Goal: Task Accomplishment & Management: Manage account settings

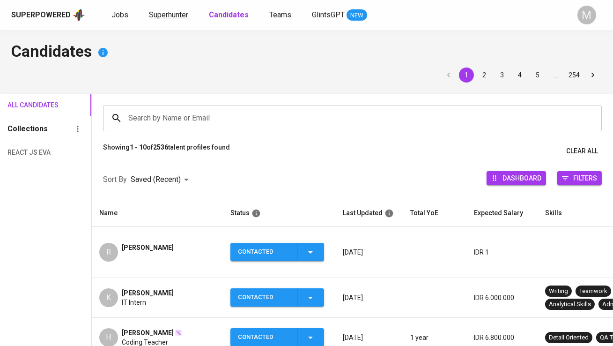
click at [157, 13] on span "Superhunter" at bounding box center [168, 14] width 39 height 9
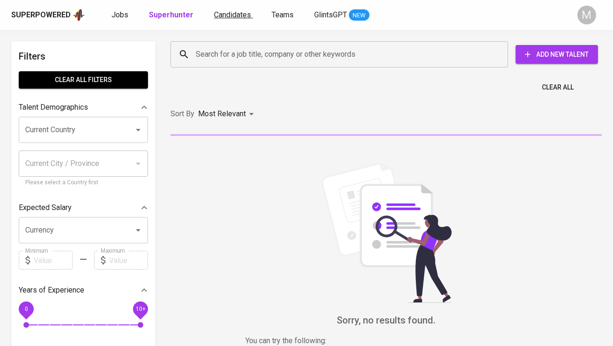
click at [237, 13] on span "Candidates" at bounding box center [232, 14] width 37 height 9
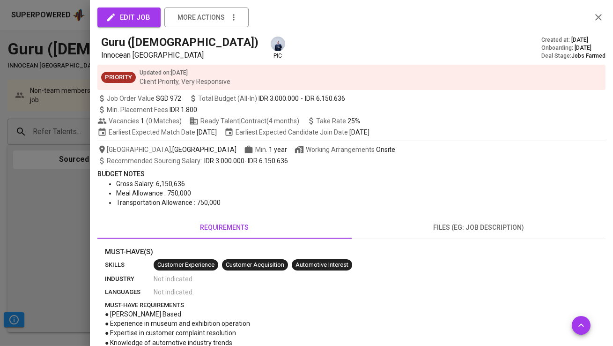
scroll to position [488, 0]
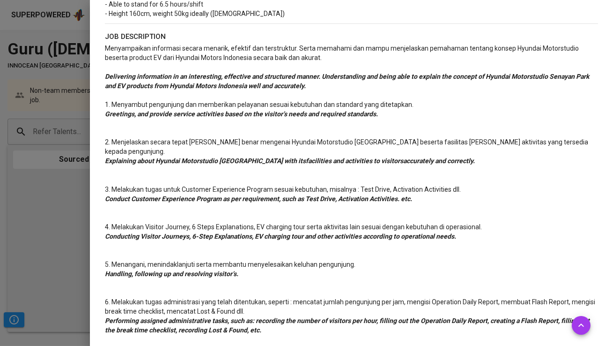
click at [55, 211] on div at bounding box center [306, 173] width 613 height 346
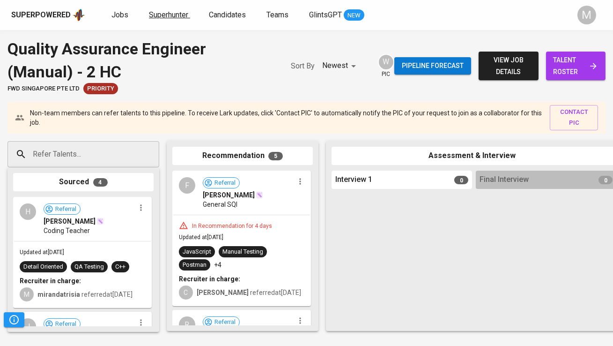
click at [165, 18] on span "Superhunter" at bounding box center [168, 14] width 39 height 9
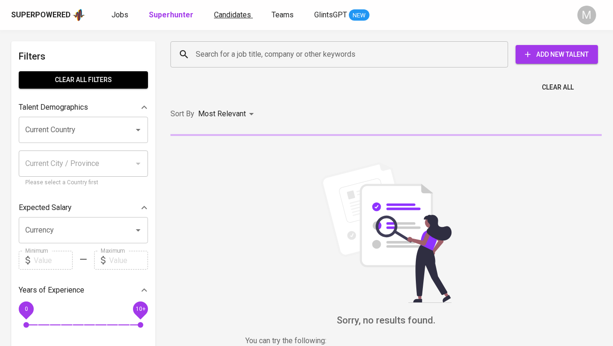
click at [226, 19] on link "Candidates" at bounding box center [233, 15] width 39 height 12
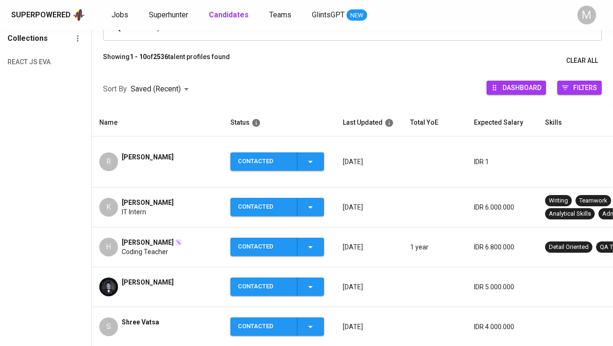
scroll to position [101, 0]
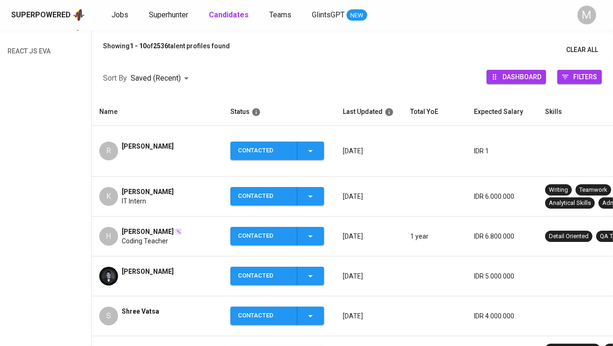
click at [148, 187] on span "[PERSON_NAME]" at bounding box center [148, 191] width 52 height 9
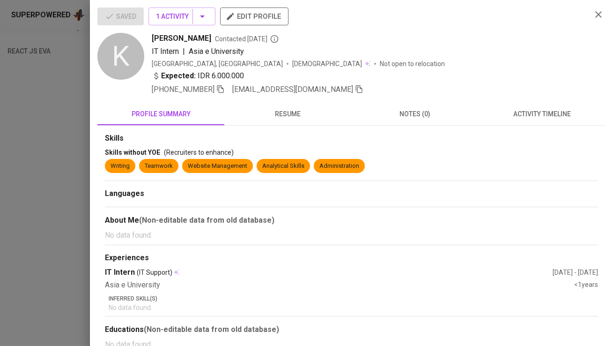
click at [321, 86] on div "+62 838-7285-0016 kvnnaufal@gmail.com" at bounding box center [368, 89] width 432 height 11
click at [356, 87] on icon "button" at bounding box center [359, 89] width 7 height 8
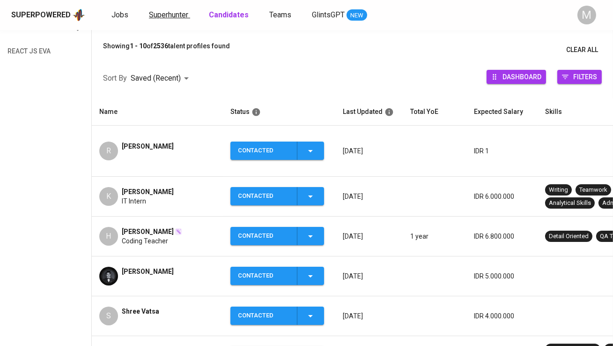
click at [174, 18] on span "Superhunter" at bounding box center [168, 14] width 39 height 9
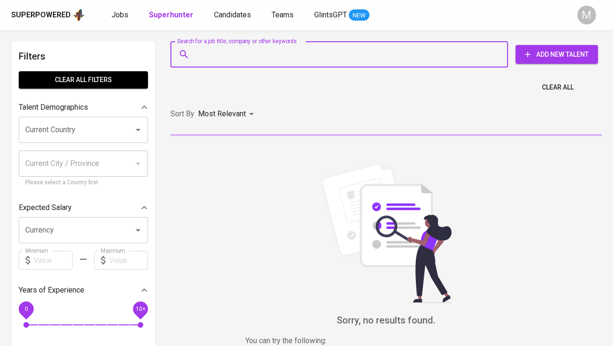
click at [219, 55] on input "Search for a job title, company or other keywords" at bounding box center [341, 54] width 296 height 18
paste input "[EMAIL_ADDRESS][DOMAIN_NAME]"
type input "[EMAIL_ADDRESS][DOMAIN_NAME]"
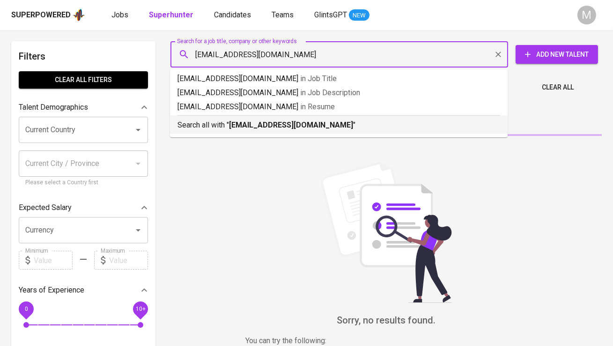
click at [239, 120] on b "[EMAIL_ADDRESS][DOMAIN_NAME]" at bounding box center [291, 124] width 124 height 9
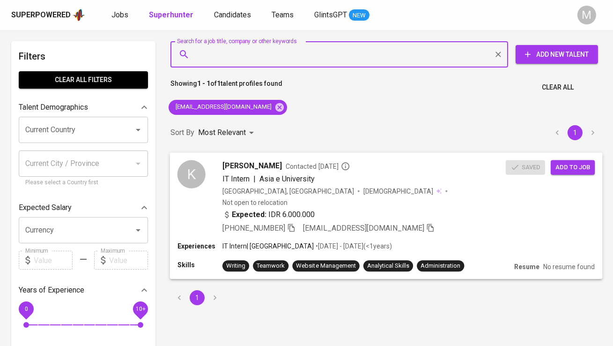
click at [561, 164] on span "Add to job" at bounding box center [572, 167] width 35 height 11
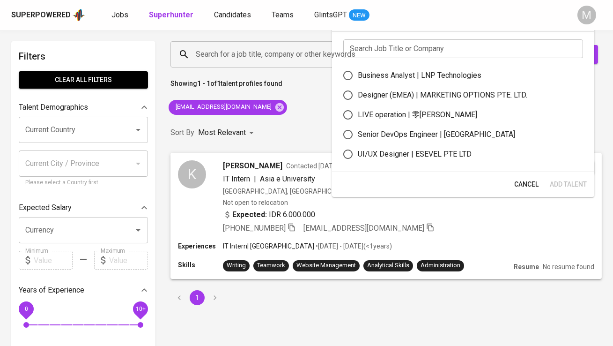
click at [392, 51] on input "text" at bounding box center [463, 48] width 240 height 19
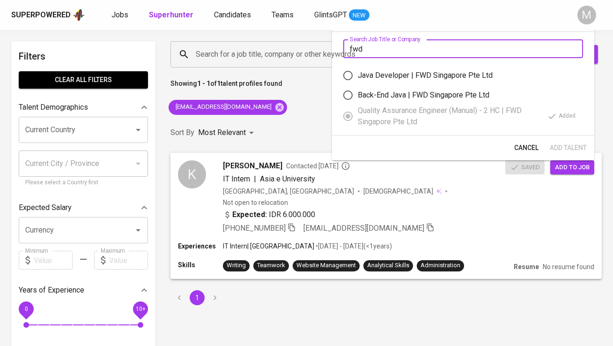
type input "fwd"
click at [528, 143] on span "Cancel" at bounding box center [526, 148] width 24 height 12
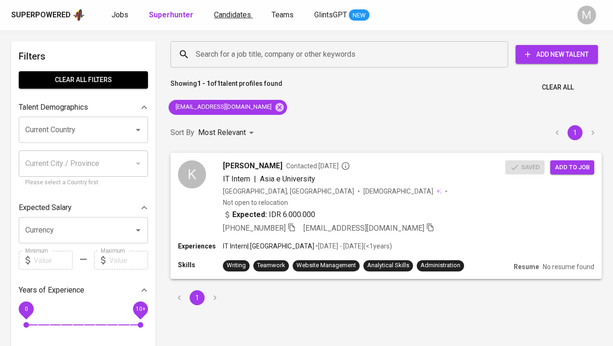
click at [227, 12] on span "Candidates" at bounding box center [232, 14] width 37 height 9
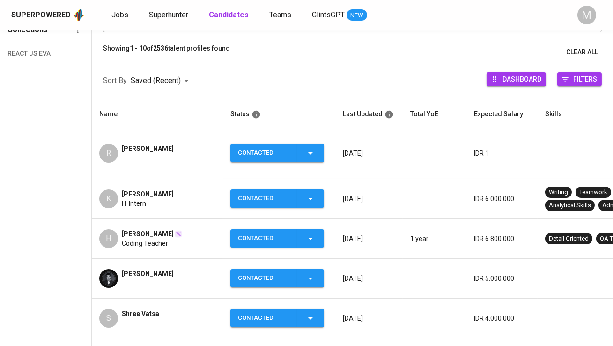
scroll to position [110, 0]
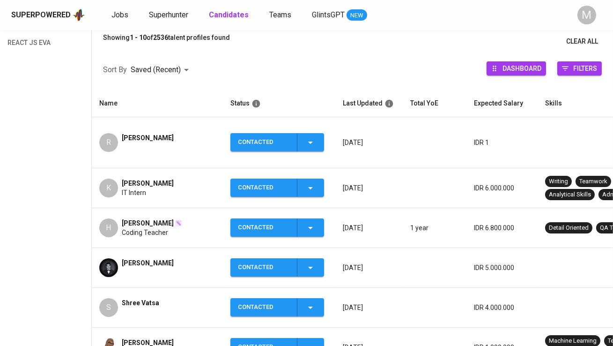
click at [169, 258] on span "[PERSON_NAME]" at bounding box center [148, 262] width 52 height 9
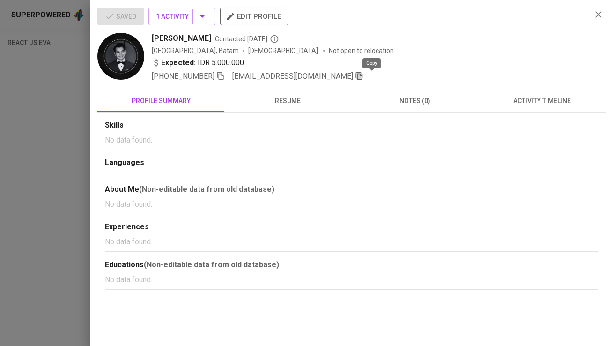
click at [363, 75] on icon "button" at bounding box center [359, 76] width 8 height 8
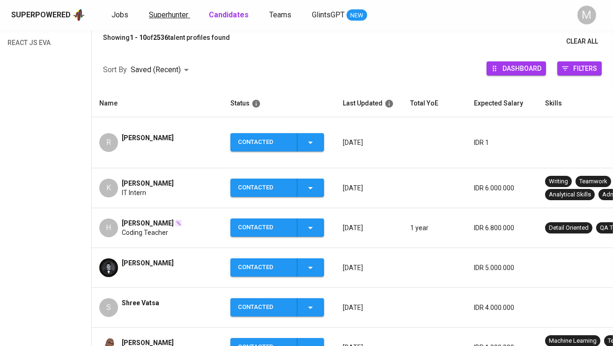
click at [172, 18] on span "Superhunter" at bounding box center [168, 14] width 39 height 9
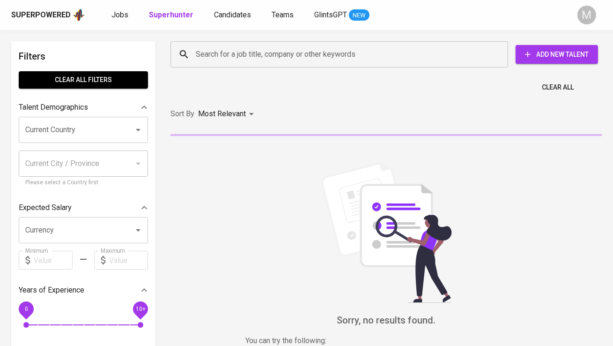
click at [251, 44] on div "Search for a job title, company or other keywords" at bounding box center [339, 54] width 338 height 26
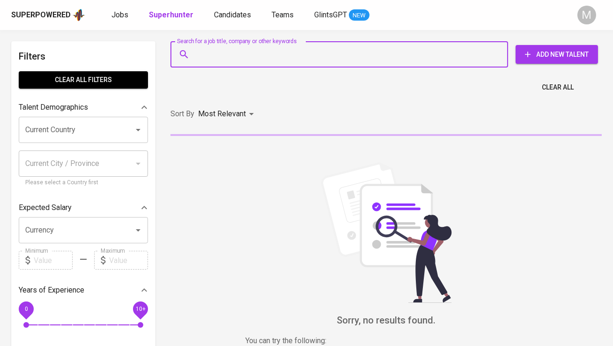
paste input "[EMAIL_ADDRESS][DOMAIN_NAME]"
type input "[EMAIL_ADDRESS][DOMAIN_NAME]"
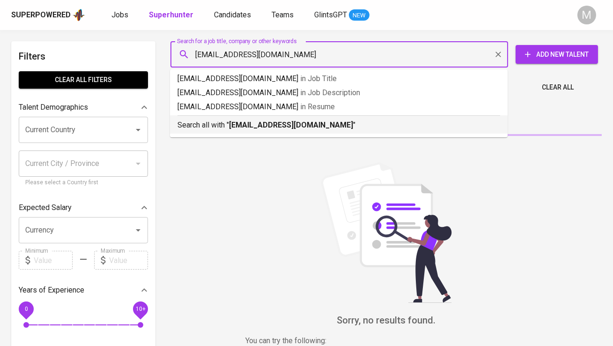
click at [245, 129] on p "Search all with " thomaspriajikerschbaumer@gmail.com "" at bounding box center [338, 124] width 323 height 11
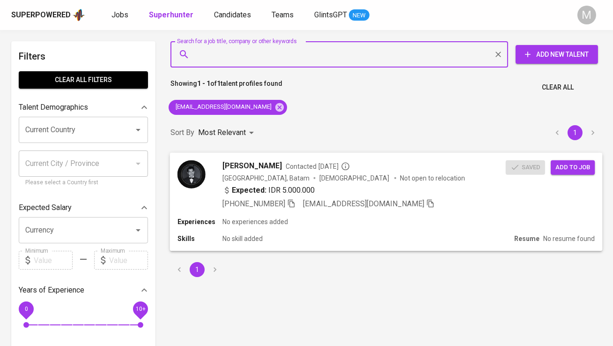
click at [569, 165] on span "Add to job" at bounding box center [572, 167] width 35 height 11
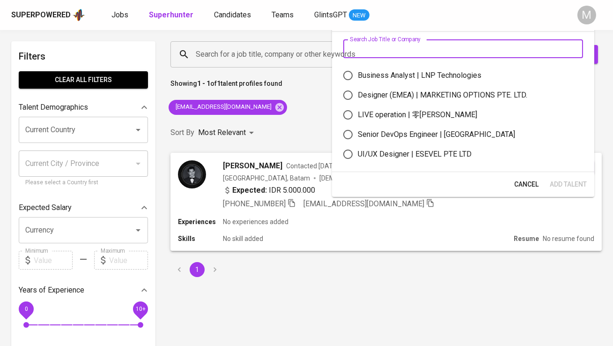
click at [415, 55] on input "text" at bounding box center [463, 48] width 240 height 19
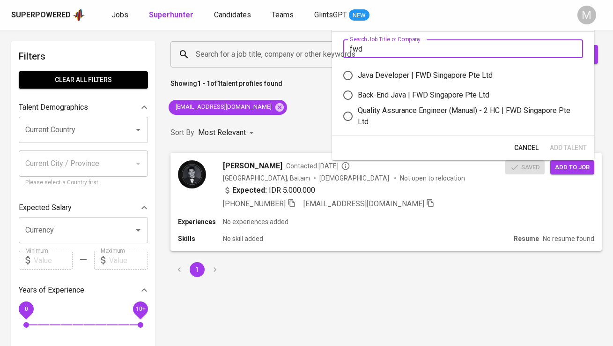
type input "fwd"
click at [407, 110] on div "Quality Assurance Engineer (Manual) - 2 HC | FWD Singapore Pte Ltd" at bounding box center [467, 116] width 218 height 22
click at [358, 110] on input "Quality Assurance Engineer (Manual) - 2 HC | FWD Singapore Pte Ltd" at bounding box center [348, 116] width 20 height 20
radio input "true"
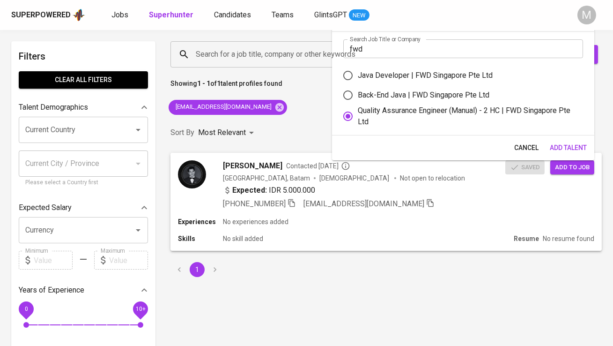
click at [559, 151] on span "Add Talent" at bounding box center [568, 148] width 37 height 12
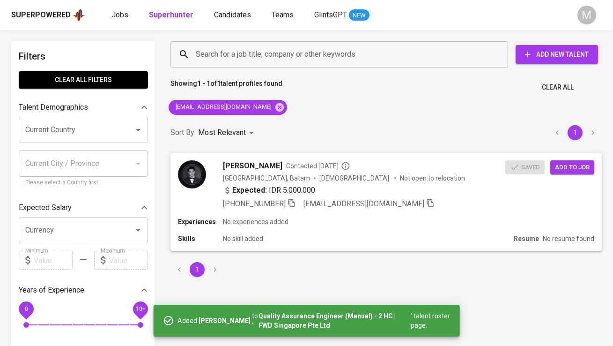
click at [121, 13] on span "Jobs" at bounding box center [119, 14] width 17 height 9
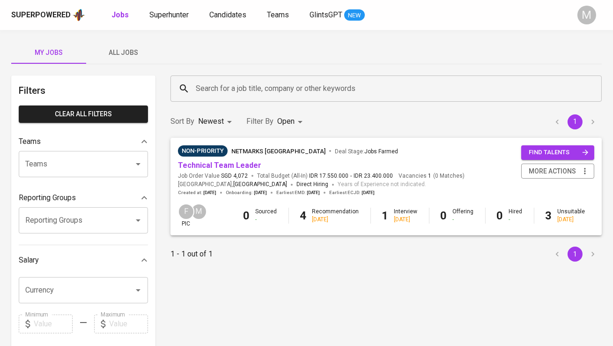
click at [126, 50] on span "All Jobs" at bounding box center [124, 53] width 64 height 12
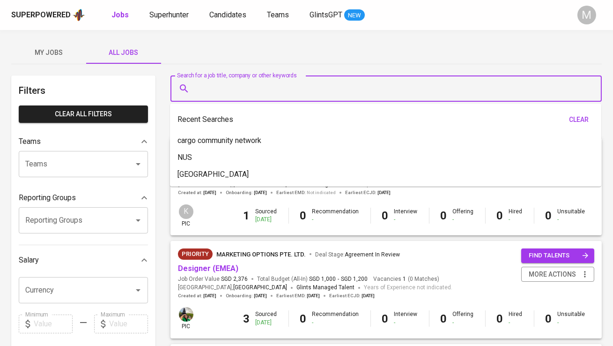
click at [219, 93] on input "Search for a job title, company or other keywords" at bounding box center [388, 89] width 390 height 18
type input "w"
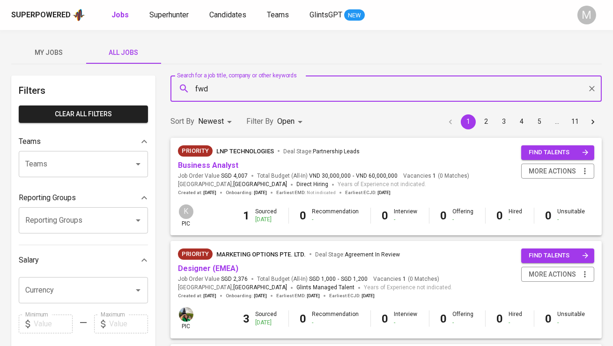
type input "fwd"
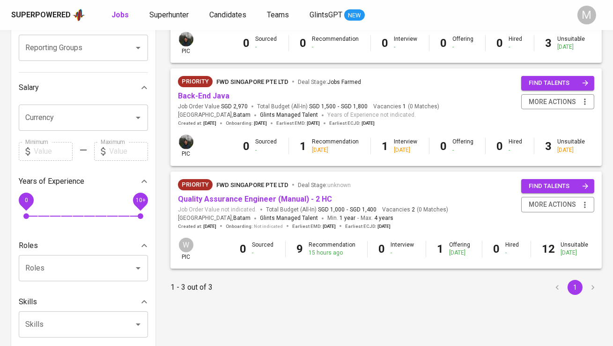
scroll to position [182, 0]
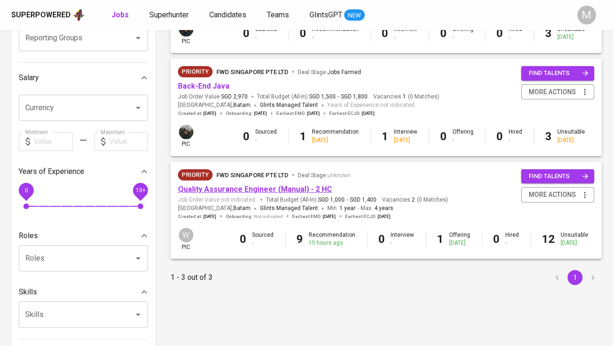
click at [229, 188] on link "Quality Assurance Engineer (Manual) - 2 HC" at bounding box center [255, 188] width 154 height 9
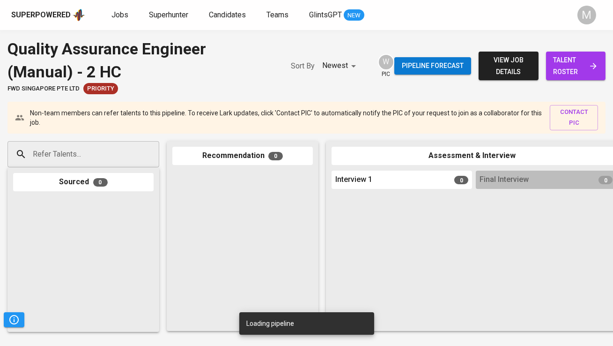
click at [576, 66] on span "talent roster" at bounding box center [575, 65] width 44 height 23
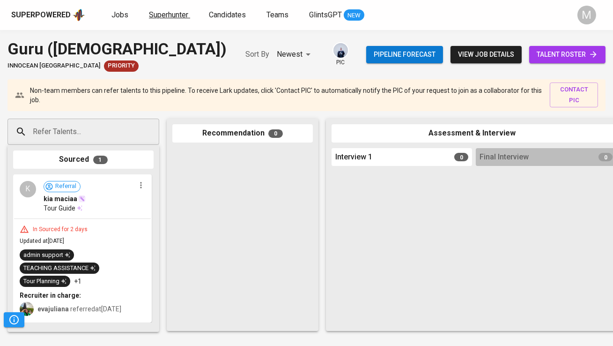
click at [162, 20] on link "Superhunter" at bounding box center [169, 15] width 41 height 12
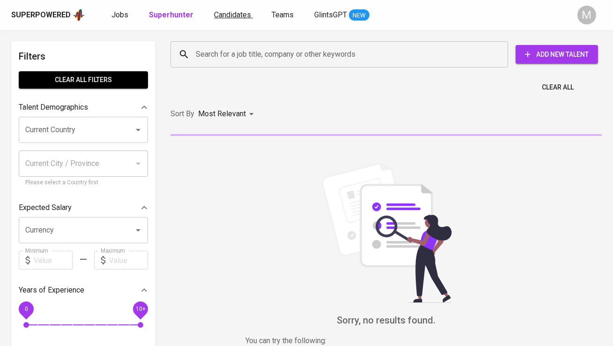
click at [223, 18] on span "Candidates" at bounding box center [232, 14] width 37 height 9
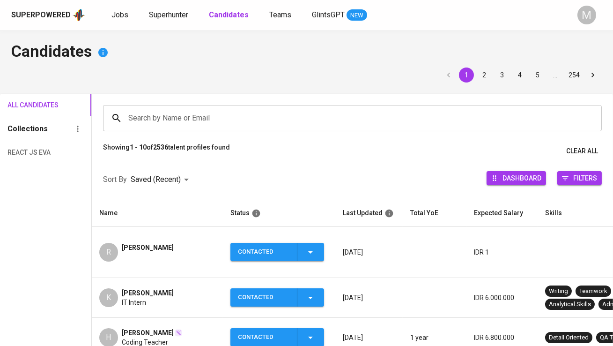
click at [170, 243] on span "[PERSON_NAME]" at bounding box center [148, 247] width 52 height 9
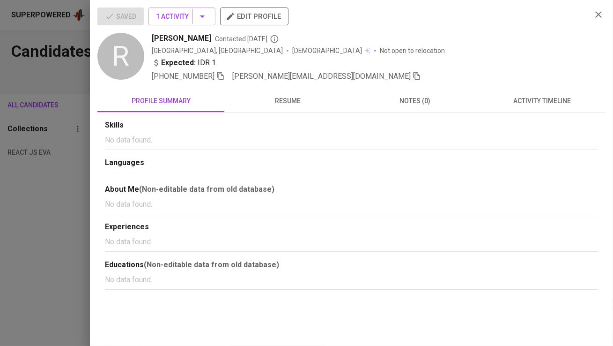
click at [334, 81] on span "rilla.asmadhani@gmail.com" at bounding box center [326, 76] width 189 height 11
click at [413, 76] on icon "button" at bounding box center [417, 76] width 8 height 8
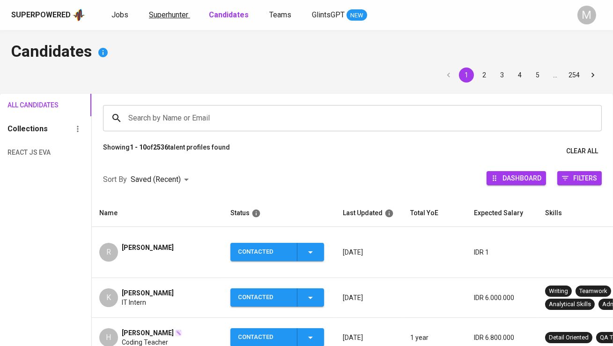
click at [168, 13] on span "Superhunter" at bounding box center [168, 14] width 39 height 9
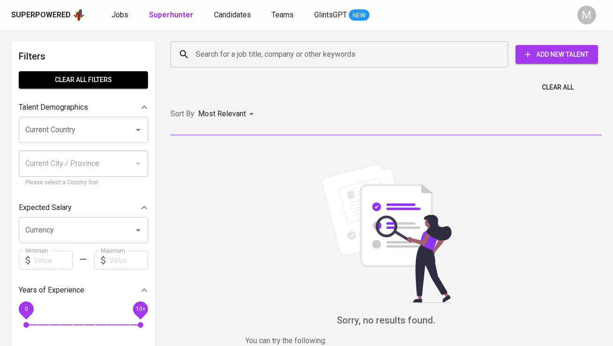
click at [216, 51] on input "Search for a job title, company or other keywords" at bounding box center [341, 54] width 296 height 18
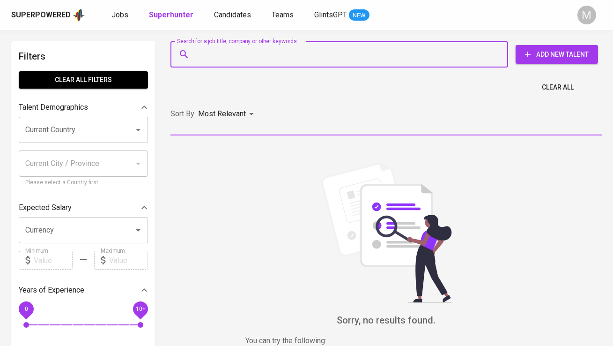
paste input "rilla.asmadhani@gmail.com"
type input "rilla.asmadhani@gmail.com"
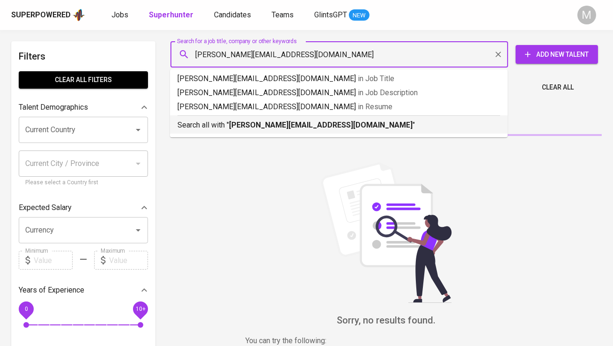
click at [242, 127] on b "rilla.asmadhani@gmail.com" at bounding box center [321, 124] width 184 height 9
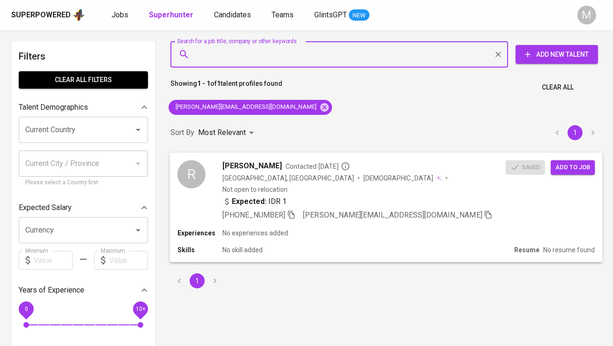
click at [573, 171] on span "Add to job" at bounding box center [572, 167] width 35 height 11
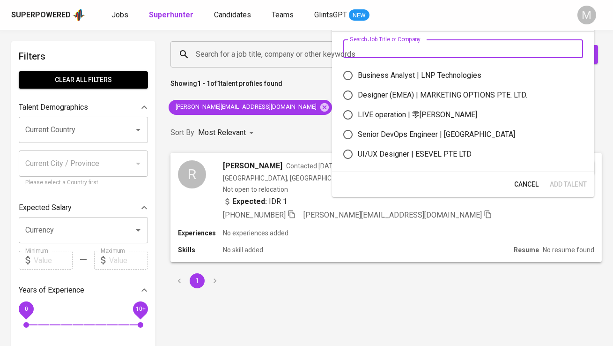
click at [429, 53] on input "text" at bounding box center [463, 48] width 240 height 19
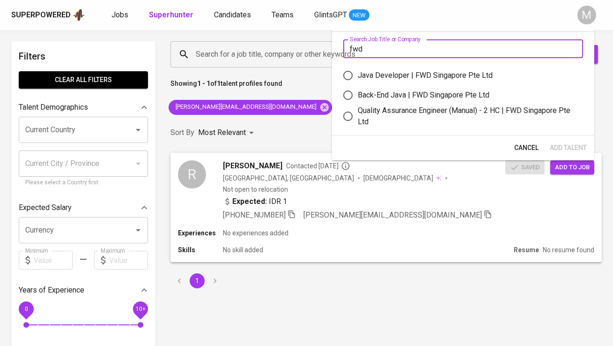
type input "fwd"
click at [431, 113] on div "Quality Assurance Engineer (Manual) - 2 HC | FWD Singapore Pte Ltd" at bounding box center [467, 116] width 218 height 22
click at [358, 113] on input "Quality Assurance Engineer (Manual) - 2 HC | FWD Singapore Pte Ltd" at bounding box center [348, 116] width 20 height 20
radio input "true"
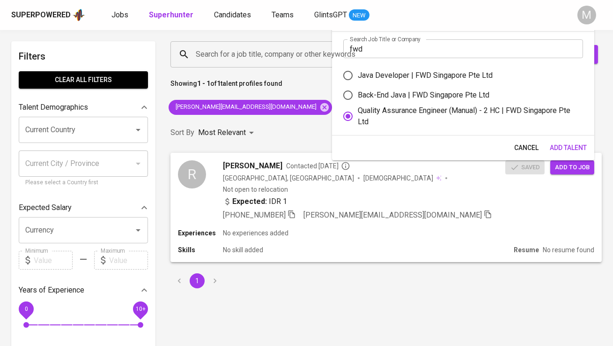
click at [574, 149] on span "Add Talent" at bounding box center [568, 148] width 37 height 12
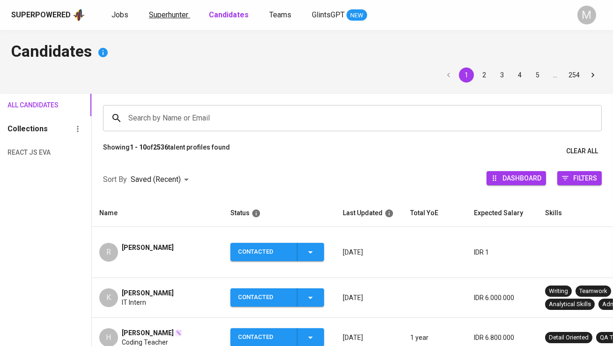
click at [175, 17] on span "Superhunter" at bounding box center [168, 14] width 39 height 9
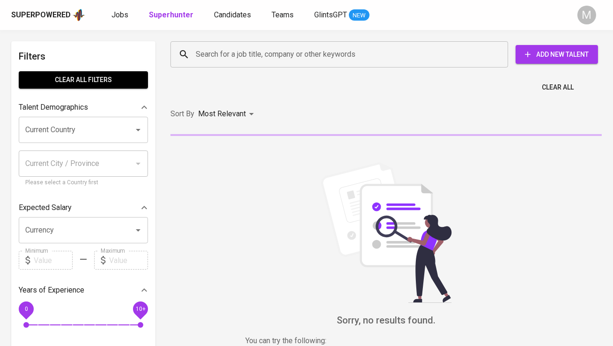
click at [238, 47] on input "Search for a job title, company or other keywords" at bounding box center [341, 54] width 296 height 18
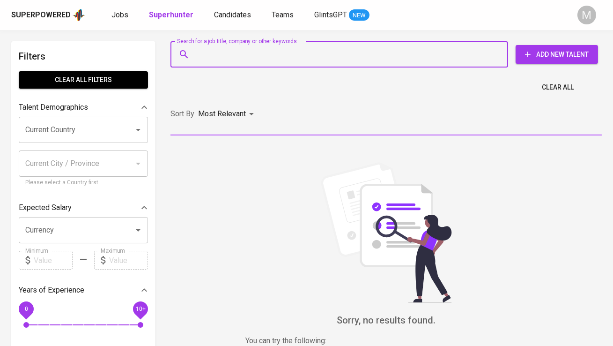
paste input "[EMAIL_ADDRESS][DOMAIN_NAME]"
type input "[EMAIL_ADDRESS][DOMAIN_NAME]"
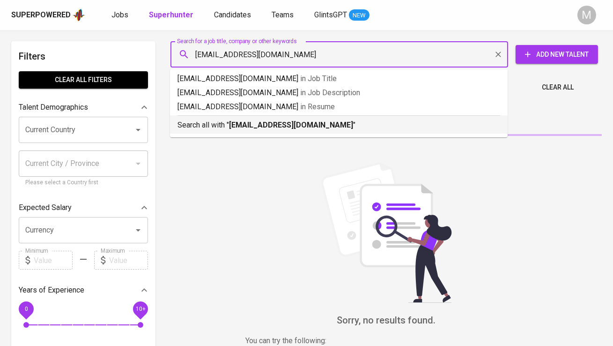
click at [244, 124] on b "[EMAIL_ADDRESS][DOMAIN_NAME]" at bounding box center [291, 124] width 124 height 9
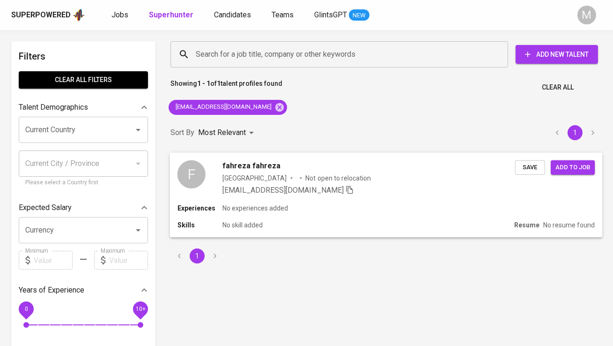
click at [197, 170] on div "F" at bounding box center [191, 174] width 28 height 28
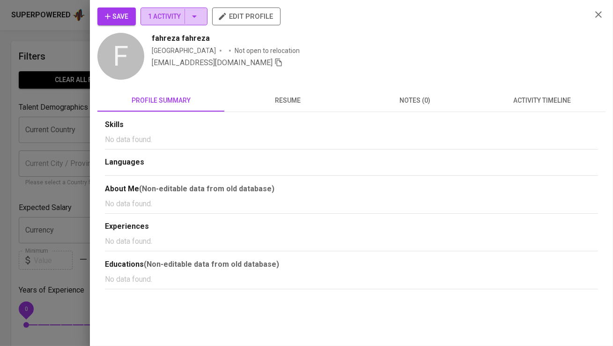
click at [158, 21] on span "1 Activity" at bounding box center [174, 17] width 52 height 12
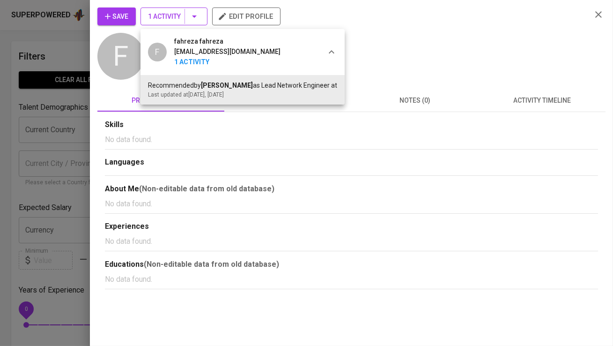
click at [158, 21] on div at bounding box center [306, 173] width 613 height 346
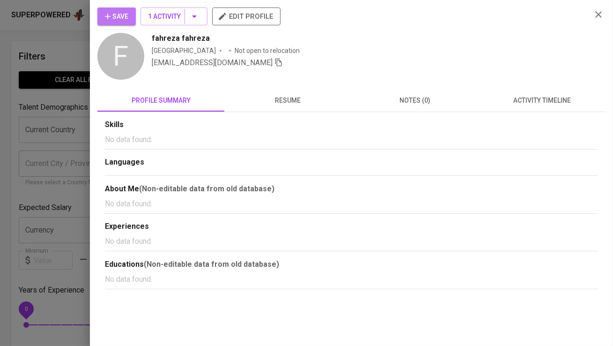
click at [125, 15] on span "Save" at bounding box center [116, 17] width 23 height 12
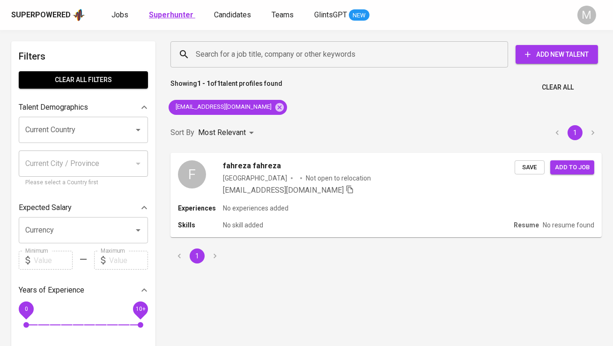
click at [181, 16] on b "Superhunter" at bounding box center [171, 14] width 44 height 9
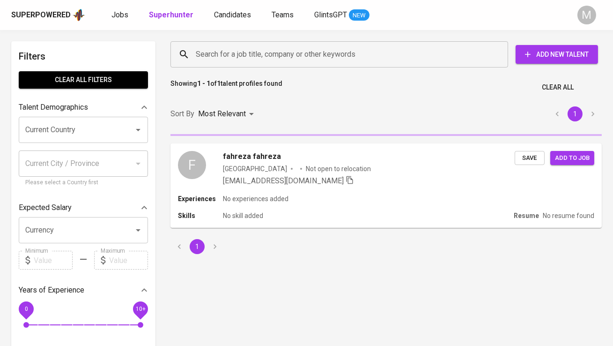
click at [227, 46] on input "Search for a job title, company or other keywords" at bounding box center [341, 54] width 296 height 18
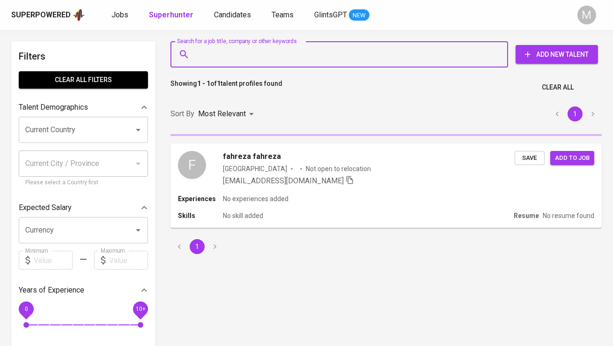
paste input "fredrikson86@gmail.com"
type input "fredrikson86@gmail.com"
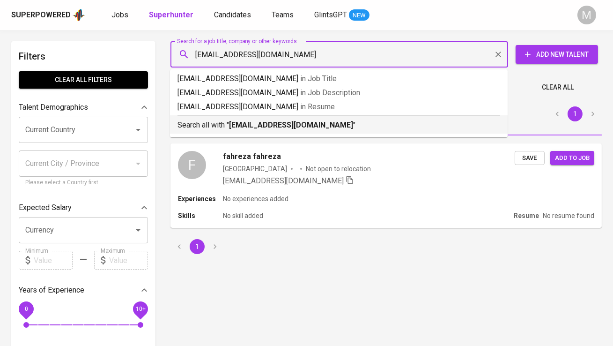
click at [243, 120] on b "fredrikson86@gmail.com" at bounding box center [291, 124] width 124 height 9
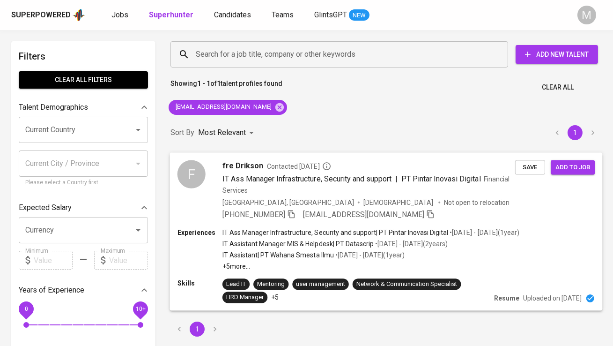
click at [197, 166] on div "F" at bounding box center [191, 174] width 28 height 28
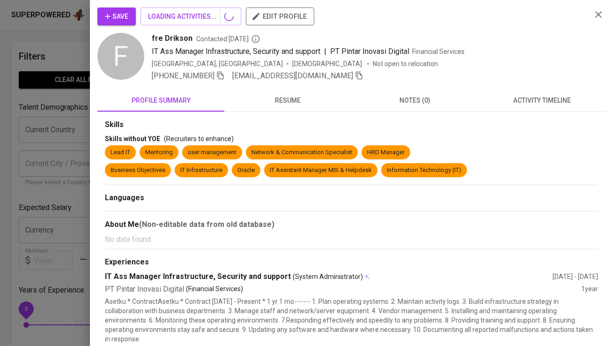
click at [130, 15] on button "Save" at bounding box center [116, 16] width 38 height 18
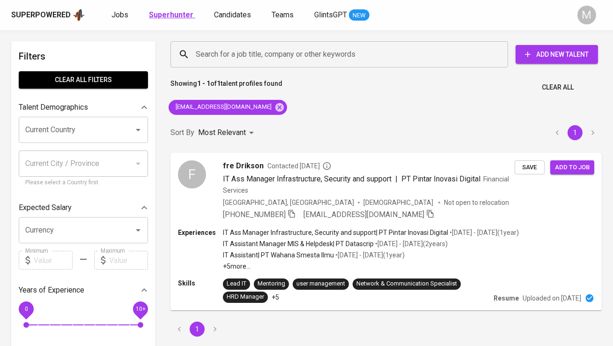
click at [167, 13] on b "Superhunter" at bounding box center [171, 14] width 44 height 9
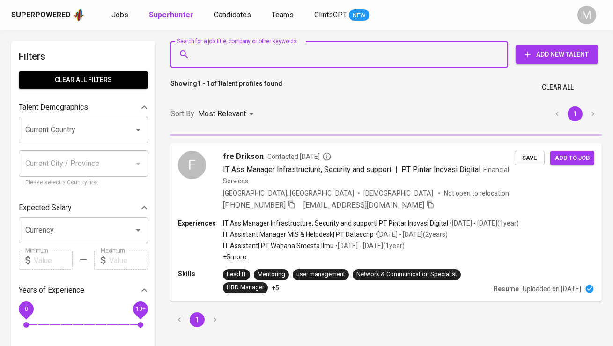
click at [223, 52] on input "Search for a job title, company or other keywords" at bounding box center [341, 54] width 296 height 18
paste input "[EMAIL_ADDRESS][DOMAIN_NAME]"
type input "[EMAIL_ADDRESS][DOMAIN_NAME]"
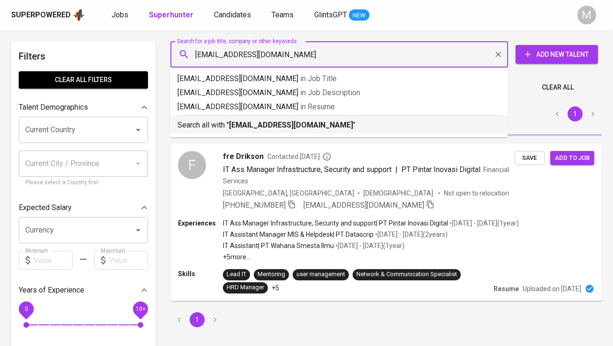
click at [230, 120] on b "[EMAIL_ADDRESS][DOMAIN_NAME]" at bounding box center [291, 124] width 124 height 9
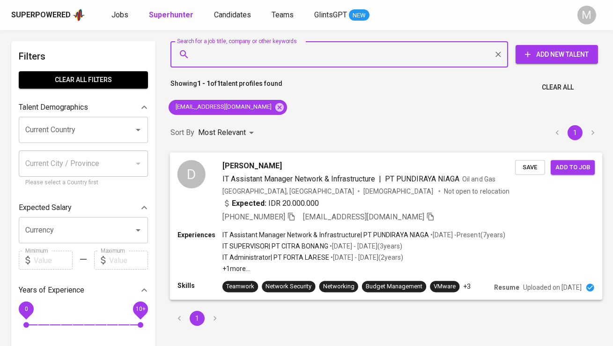
click at [200, 164] on div "D" at bounding box center [191, 174] width 28 height 28
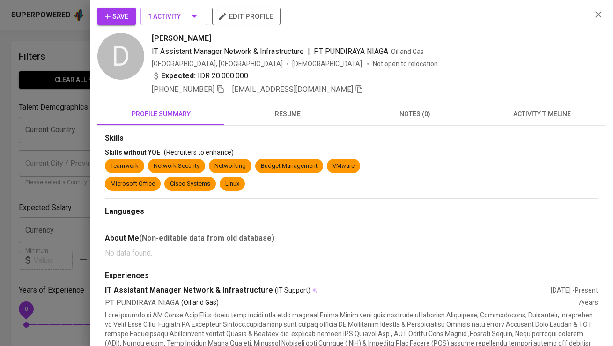
click at [151, 27] on div "Save 1 Activity edit profile" at bounding box center [340, 19] width 487 height 25
click at [153, 25] on button "1 Activity" at bounding box center [173, 16] width 67 height 18
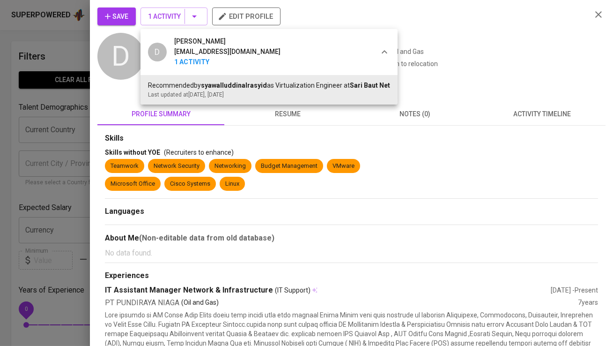
click at [117, 20] on div at bounding box center [306, 173] width 613 height 346
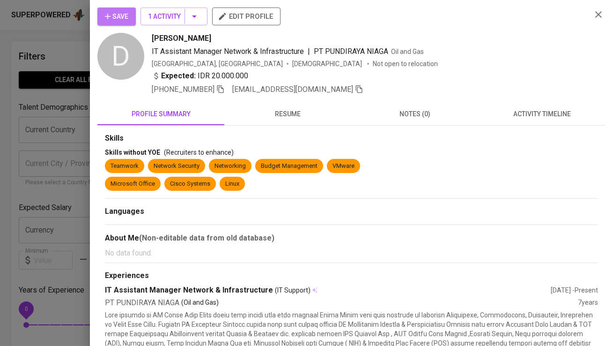
click at [109, 17] on icon "button" at bounding box center [107, 16] width 9 height 9
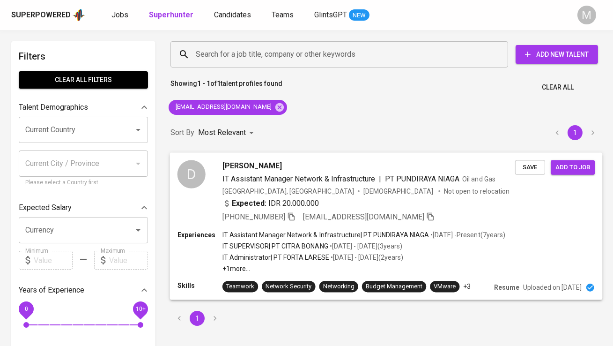
click at [191, 162] on div "D" at bounding box center [191, 174] width 28 height 28
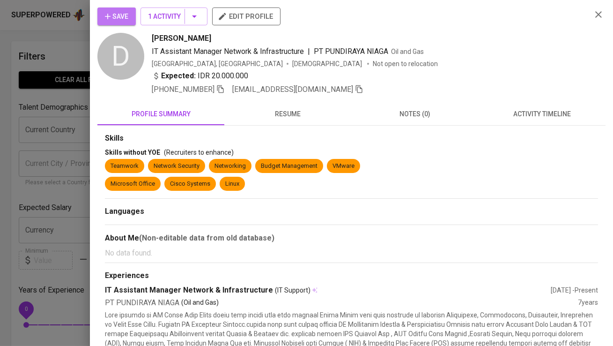
click at [119, 22] on button "Save" at bounding box center [116, 16] width 38 height 18
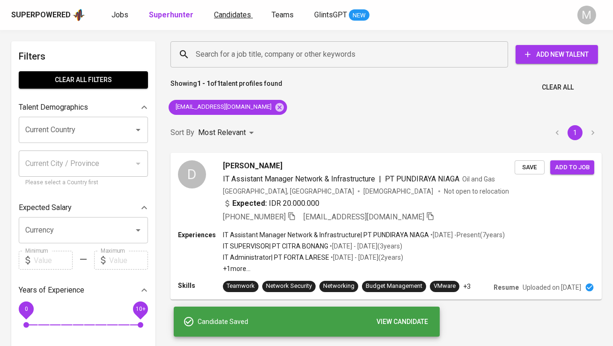
click at [224, 17] on span "Candidates" at bounding box center [232, 14] width 37 height 9
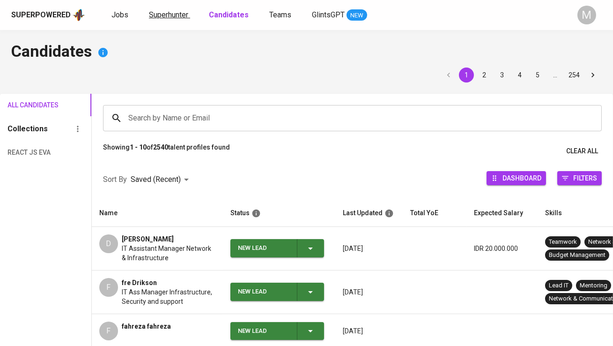
click at [178, 16] on span "Superhunter" at bounding box center [168, 14] width 39 height 9
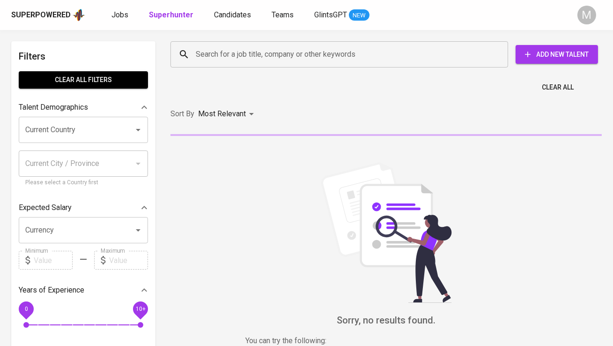
click at [203, 54] on input "Search for a job title, company or other keywords" at bounding box center [341, 54] width 296 height 18
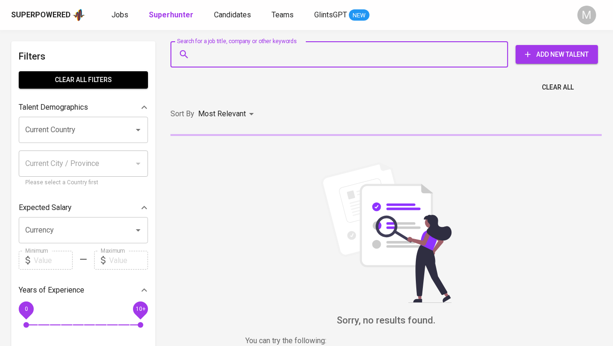
paste input "[EMAIL_ADDRESS][DOMAIN_NAME]"
type input "[EMAIL_ADDRESS][DOMAIN_NAME]"
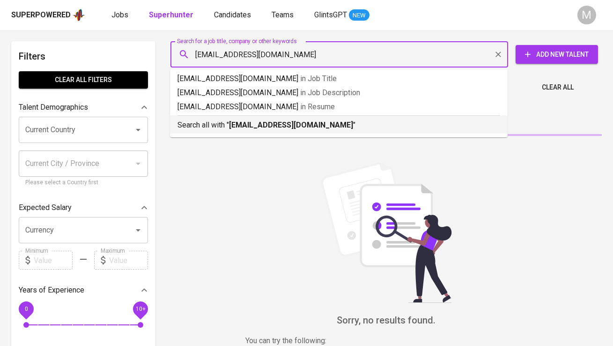
click at [227, 130] on p "Search all with " teguh.hutomo@gmail.com "" at bounding box center [338, 124] width 323 height 11
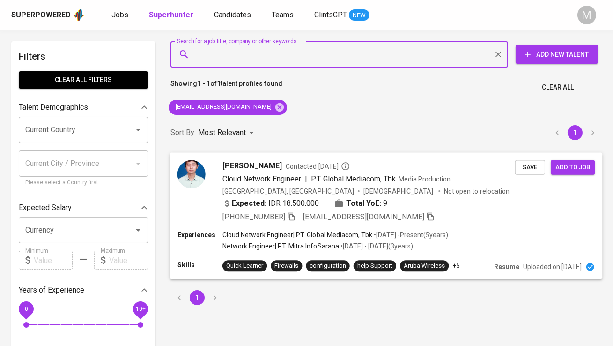
click at [206, 186] on div "Teguh Utomo Contacted 9 months ago Cloud Network Engineer | PT. Global Mediacom…" at bounding box center [346, 191] width 338 height 62
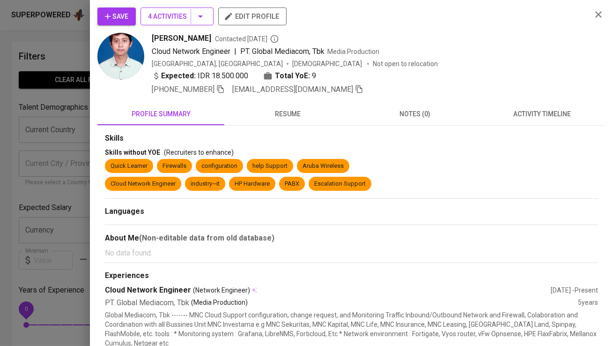
click at [173, 18] on span "4 Activities" at bounding box center [177, 17] width 58 height 12
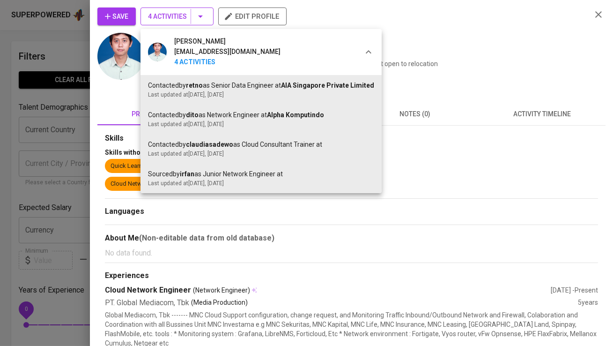
click at [173, 18] on div at bounding box center [306, 173] width 613 height 346
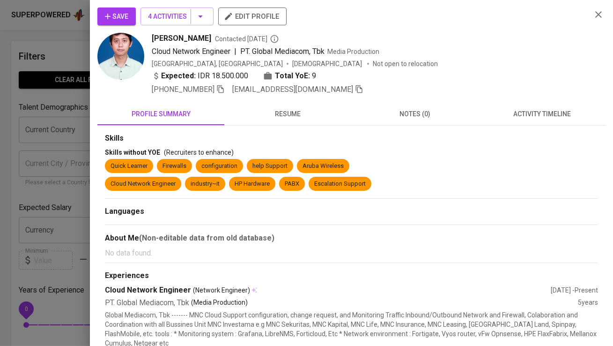
click at [124, 13] on span "Save" at bounding box center [116, 17] width 23 height 12
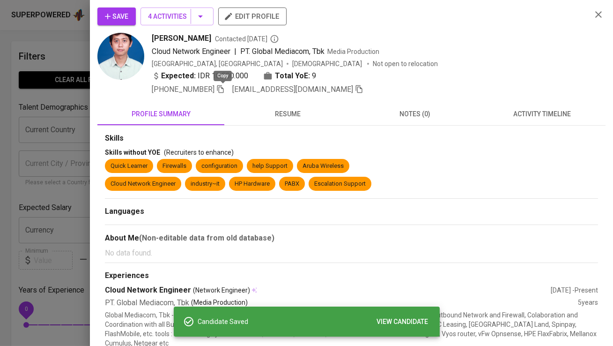
click at [223, 91] on icon "button" at bounding box center [220, 89] width 8 height 8
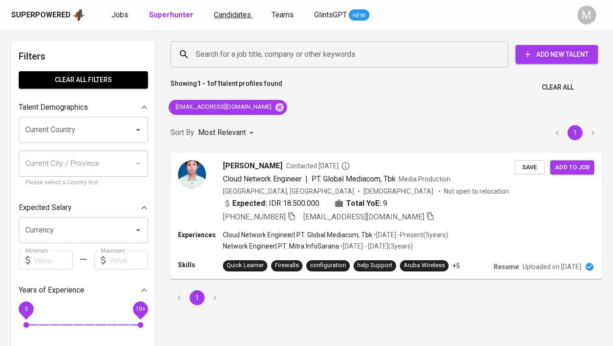
click at [216, 16] on span "Candidates" at bounding box center [232, 14] width 37 height 9
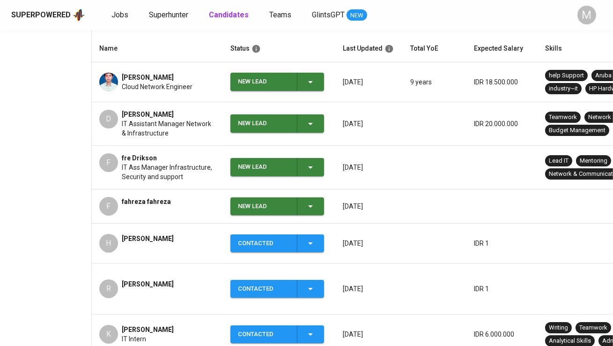
scroll to position [165, 0]
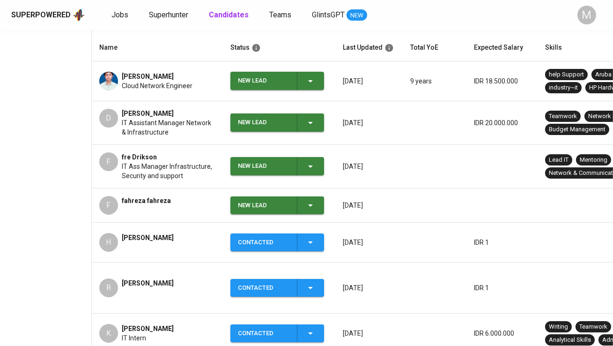
click at [266, 199] on div "New Lead" at bounding box center [264, 205] width 52 height 18
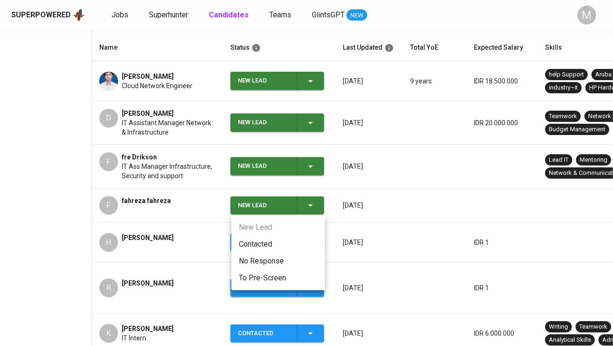
click at [262, 244] on li "Contacted" at bounding box center [278, 244] width 94 height 17
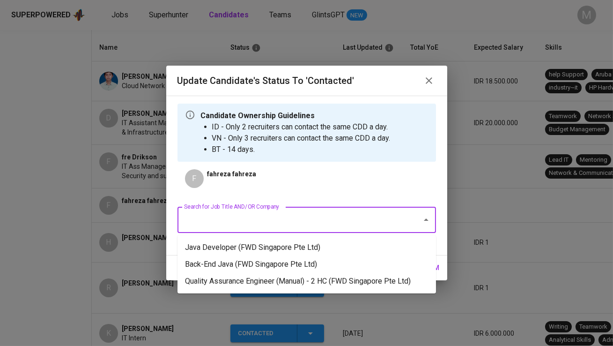
click at [265, 212] on input "Search for Job Title AND/OR Company" at bounding box center [294, 220] width 224 height 18
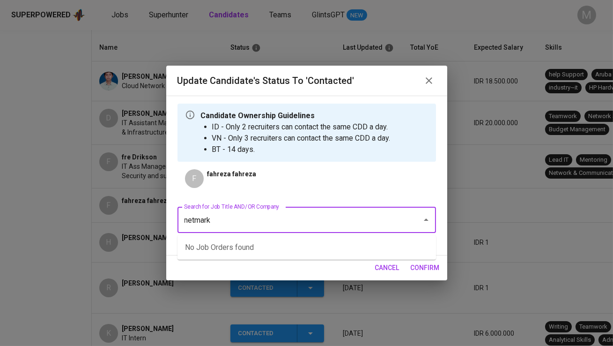
type input "netmarks"
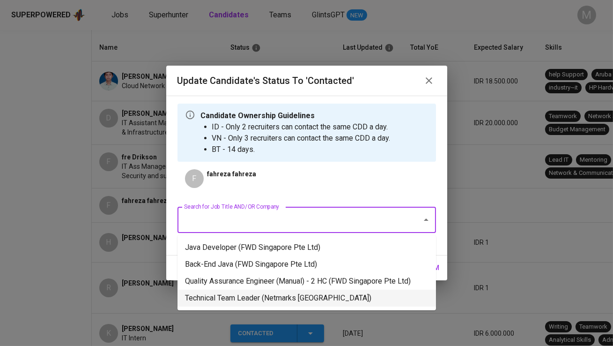
click at [295, 300] on li "Technical Team Leader (Netmarks Indonesia)" at bounding box center [306, 297] width 258 height 17
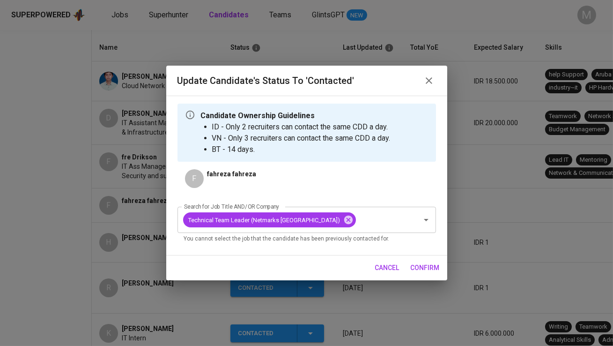
click at [429, 266] on span "confirm" at bounding box center [425, 268] width 29 height 12
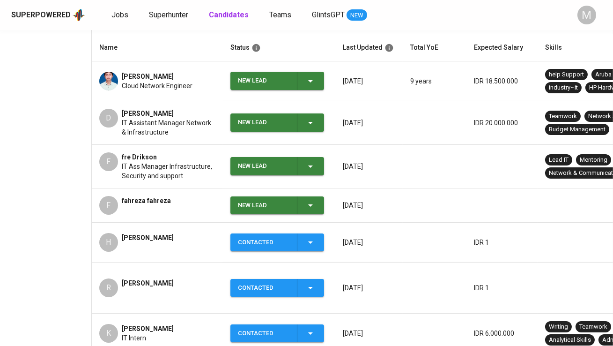
click at [280, 166] on div "New Lead" at bounding box center [264, 166] width 52 height 18
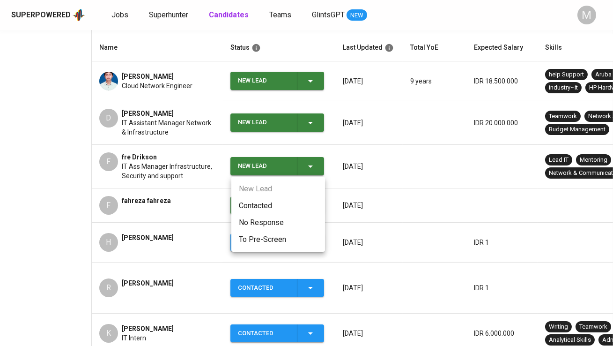
click at [286, 202] on li "Contacted" at bounding box center [278, 205] width 94 height 17
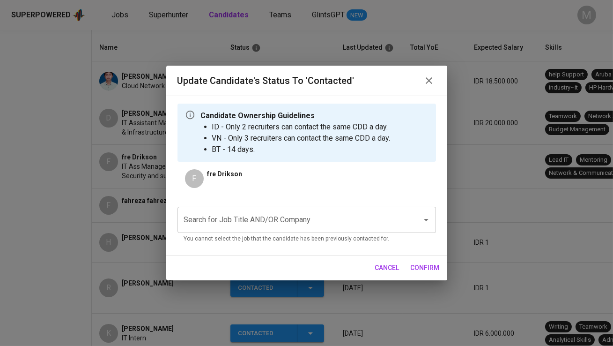
click at [280, 214] on input "Search for Job Title AND/OR Company" at bounding box center [294, 220] width 224 height 18
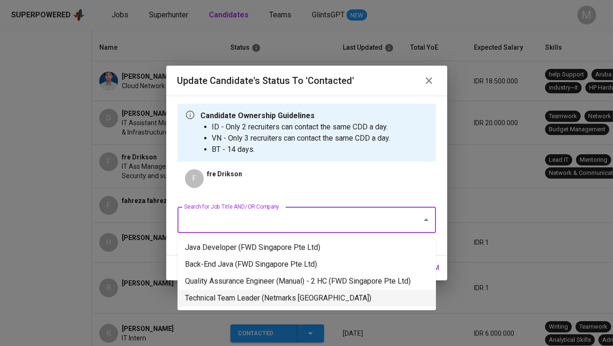
click at [276, 297] on li "Technical Team Leader (Netmarks Indonesia)" at bounding box center [306, 297] width 258 height 17
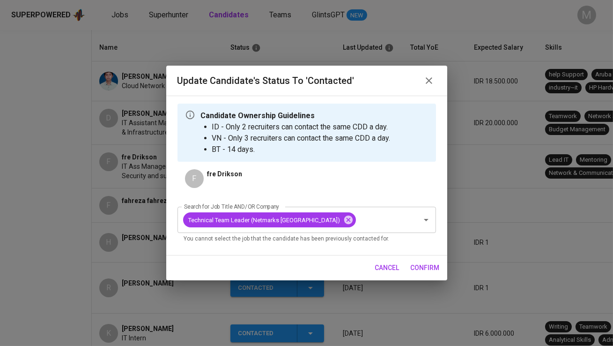
click at [428, 266] on span "confirm" at bounding box center [425, 268] width 29 height 12
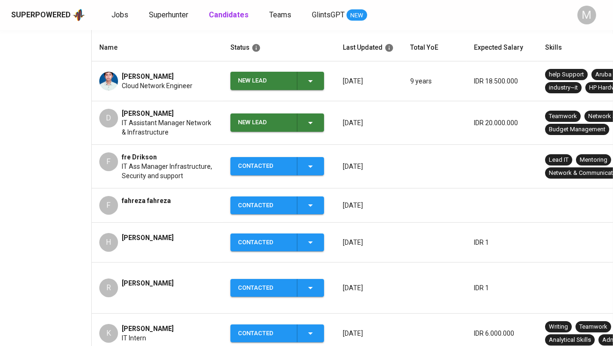
click at [278, 119] on div "New Lead" at bounding box center [264, 122] width 52 height 18
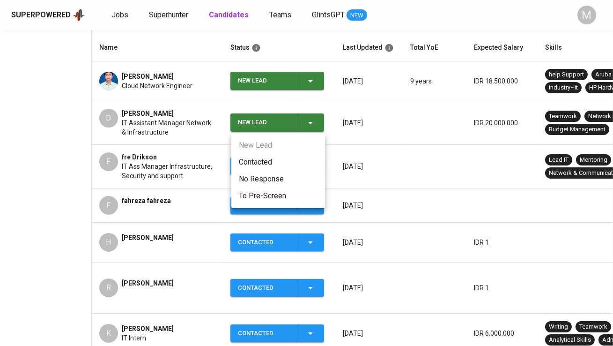
click at [279, 162] on li "Contacted" at bounding box center [278, 162] width 94 height 17
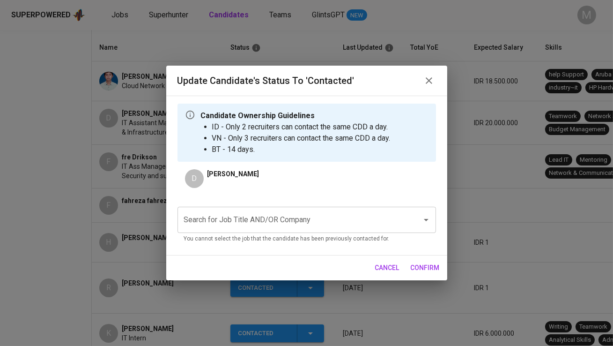
click at [218, 219] on input "Search for Job Title AND/OR Company" at bounding box center [294, 220] width 224 height 18
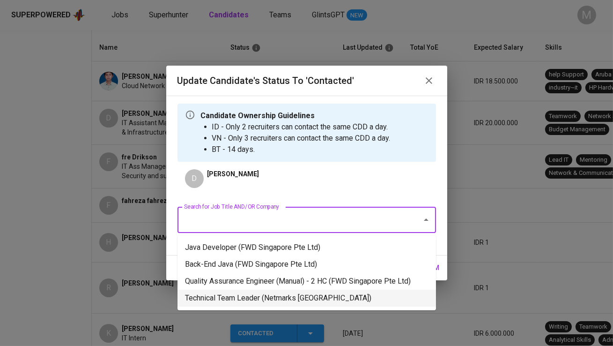
click at [231, 292] on li "Technical Team Leader (Netmarks Indonesia)" at bounding box center [306, 297] width 258 height 17
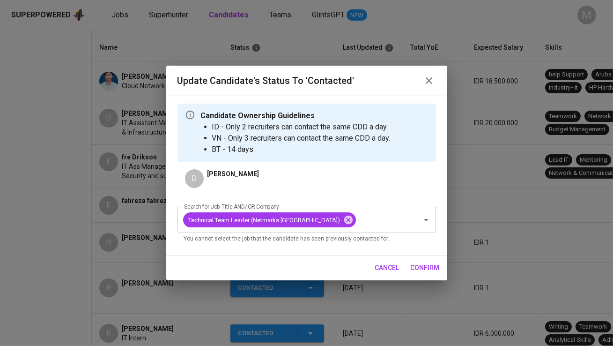
click at [421, 272] on span "confirm" at bounding box center [425, 268] width 29 height 12
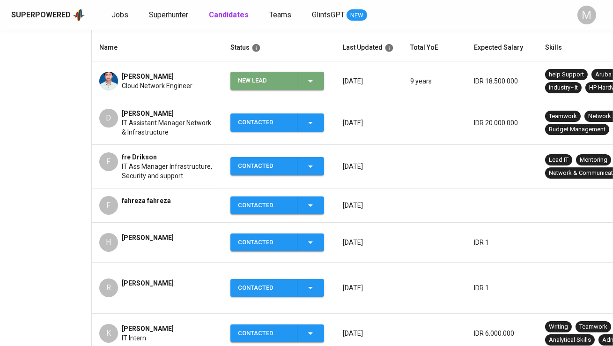
click at [270, 79] on div "New Lead" at bounding box center [264, 81] width 52 height 18
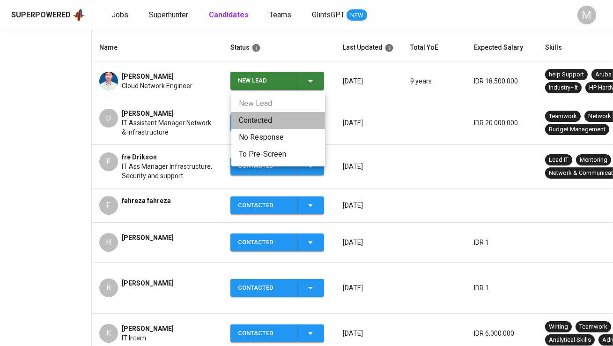
click at [279, 117] on li "Contacted" at bounding box center [278, 120] width 94 height 17
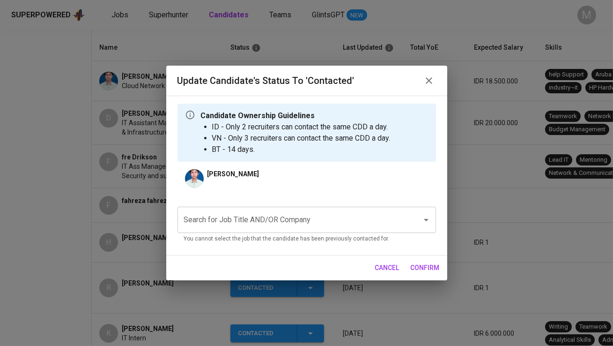
click at [216, 221] on input "Search for Job Title AND/OR Company" at bounding box center [294, 220] width 224 height 18
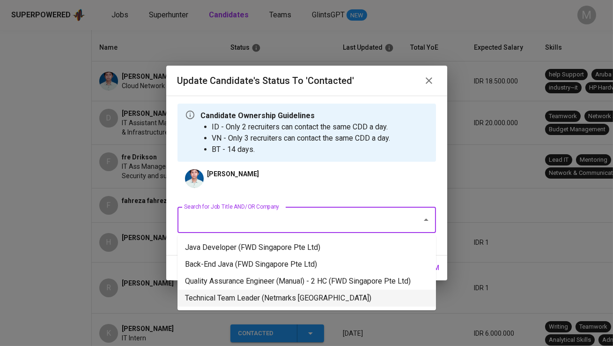
click at [234, 293] on li "Technical Team Leader (Netmarks Indonesia)" at bounding box center [306, 297] width 258 height 17
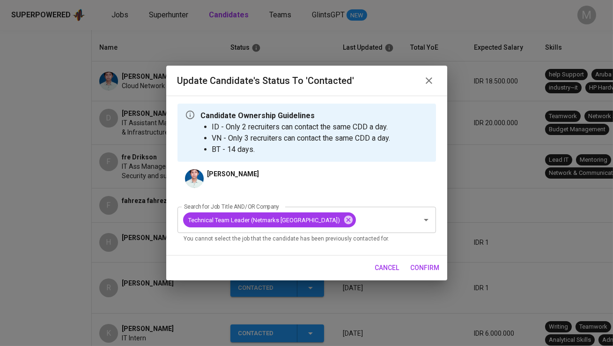
click at [425, 263] on span "confirm" at bounding box center [425, 268] width 29 height 12
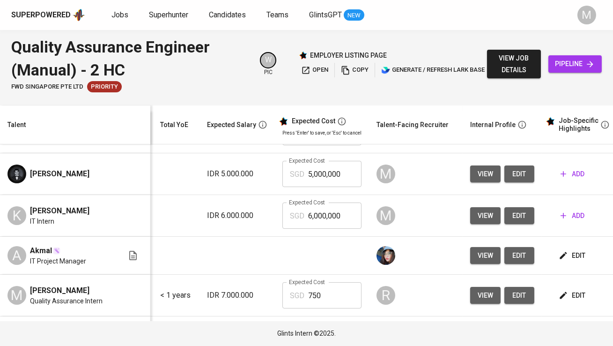
scroll to position [0, 141]
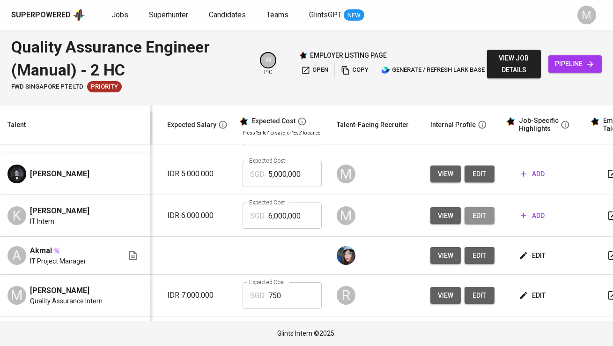
click at [472, 217] on span "edit" at bounding box center [479, 216] width 15 height 12
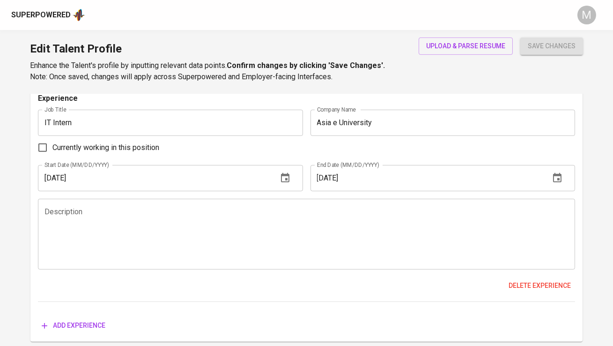
scroll to position [754, 0]
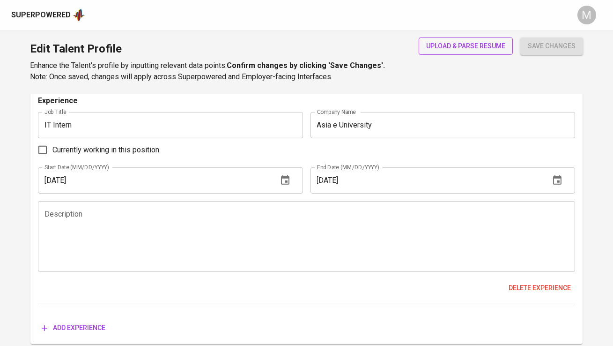
click at [443, 47] on span "upload & parse resume" at bounding box center [465, 46] width 79 height 12
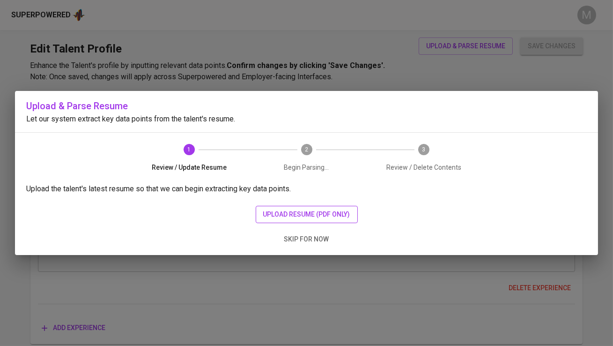
click at [311, 214] on span "upload resume (pdf only)" at bounding box center [306, 214] width 87 height 12
click at [303, 240] on span "skip for now" at bounding box center [306, 239] width 45 height 12
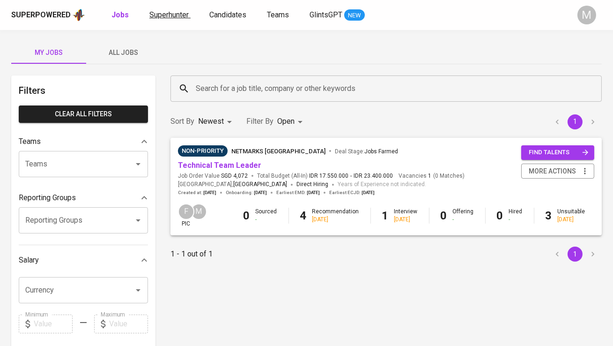
click at [169, 19] on span "Superhunter" at bounding box center [168, 14] width 39 height 9
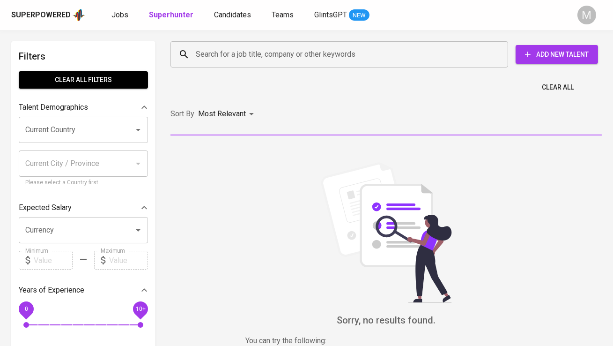
click at [216, 52] on input "Search for a job title, company or other keywords" at bounding box center [341, 54] width 296 height 18
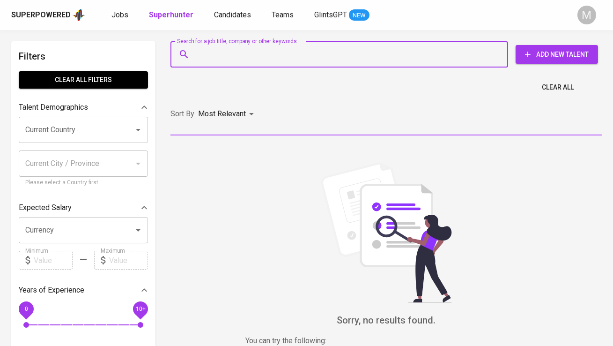
paste input "[EMAIL_ADDRESS][DOMAIN_NAME]"
type input "[EMAIL_ADDRESS][DOMAIN_NAME]"
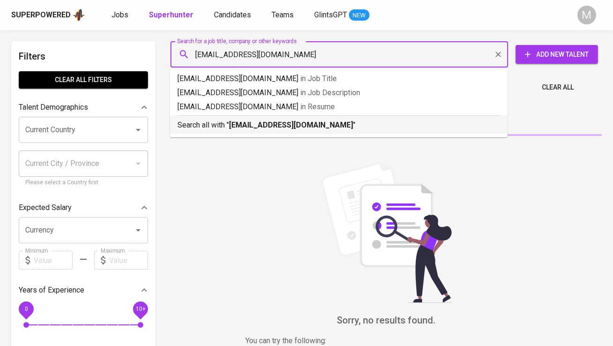
click at [225, 125] on p "Search all with " [EMAIL_ADDRESS][DOMAIN_NAME] "" at bounding box center [338, 124] width 323 height 11
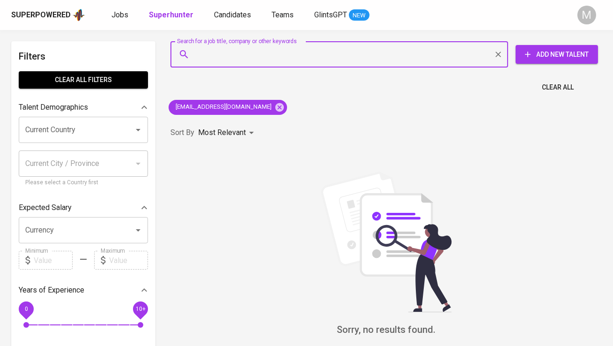
click at [559, 49] on span "Add New Talent" at bounding box center [556, 55] width 67 height 12
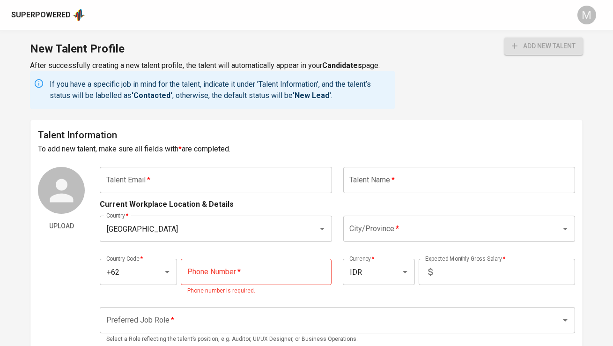
click at [311, 177] on input "text" at bounding box center [216, 180] width 232 height 26
paste input "[EMAIL_ADDRESS][DOMAIN_NAME]"
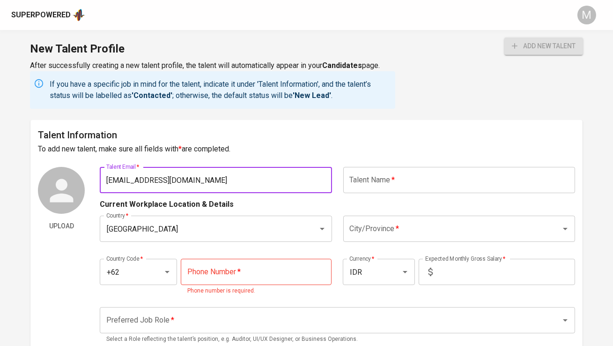
type input "[EMAIL_ADDRESS][DOMAIN_NAME]"
click at [374, 178] on input "text" at bounding box center [459, 180] width 232 height 26
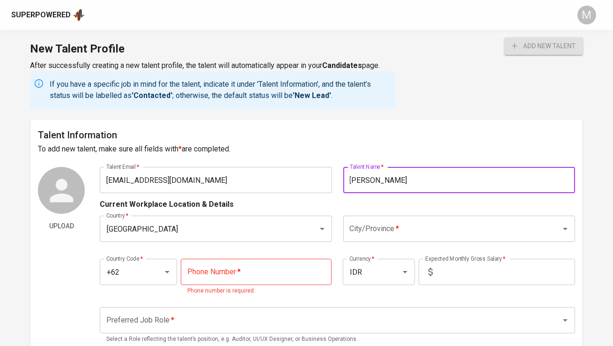
type input "[PERSON_NAME]"
click at [370, 221] on input "City/Province   *" at bounding box center [445, 229] width 197 height 18
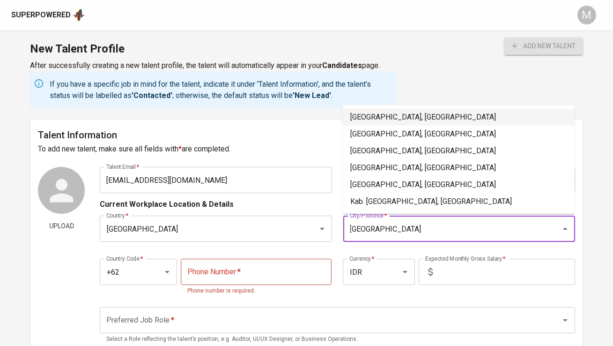
click at [403, 122] on li "Jakarta Selatan, DKI Jakarta" at bounding box center [459, 117] width 232 height 17
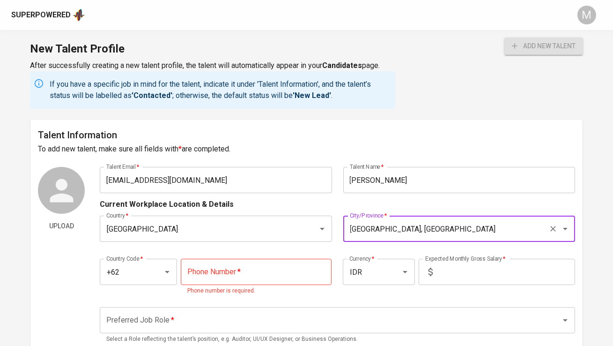
type input "Jakarta Selatan, DKI Jakarta"
click at [209, 274] on input "tel" at bounding box center [256, 271] width 151 height 26
paste input "878-0933-3292"
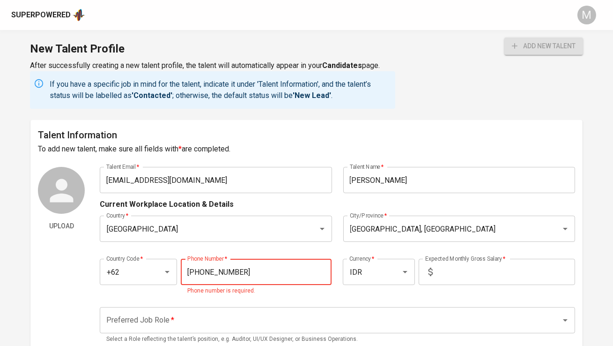
type input "878-0933-3292"
click at [474, 259] on input "text" at bounding box center [505, 271] width 139 height 26
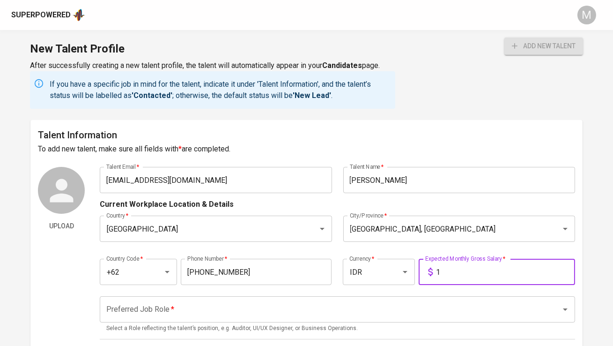
click at [329, 319] on div "Preferred Job Role *" at bounding box center [337, 309] width 475 height 26
type input "1"
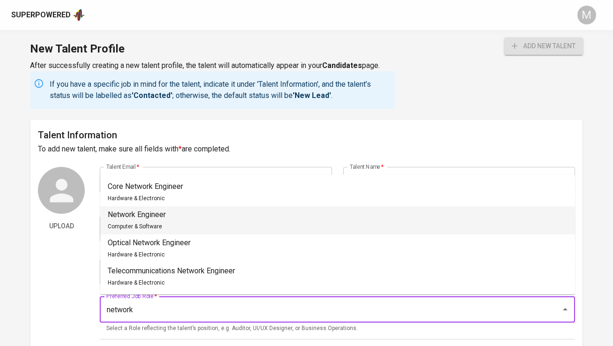
click at [322, 230] on li "Network Engineer Computer & Software" at bounding box center [337, 220] width 475 height 28
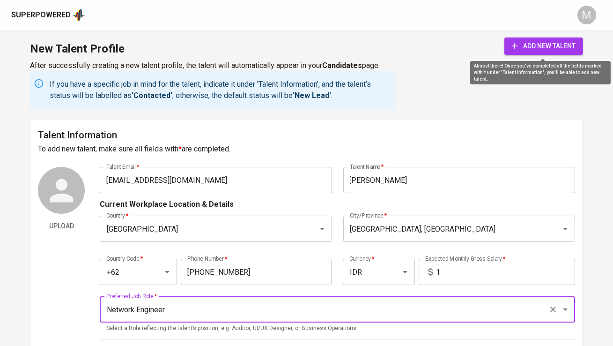
type input "Network Engineer"
click at [539, 48] on span "add new talent" at bounding box center [544, 46] width 64 height 12
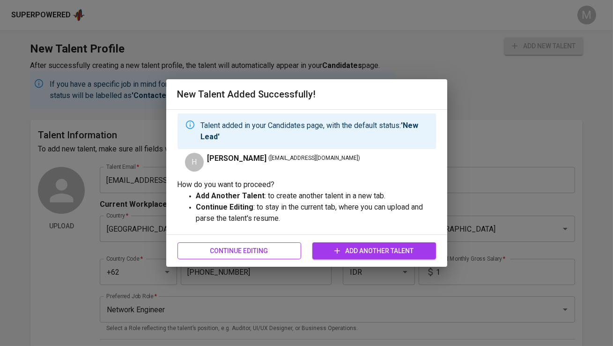
click at [248, 250] on span "Continue Editing" at bounding box center [239, 251] width 109 height 12
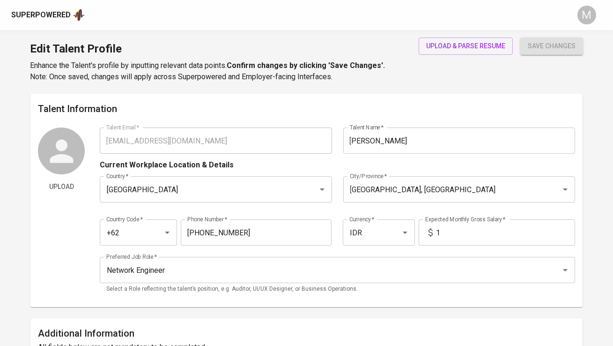
click at [53, 14] on div "Superpowered" at bounding box center [40, 15] width 59 height 11
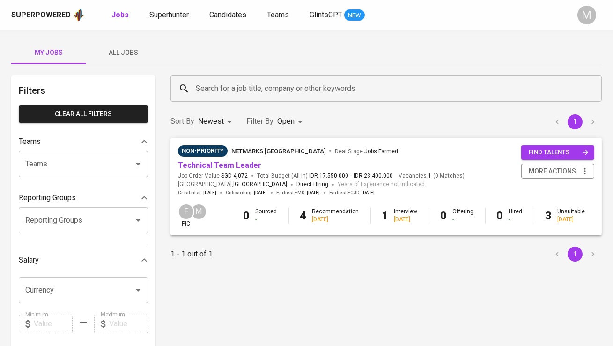
click at [165, 13] on span "Superhunter" at bounding box center [168, 14] width 39 height 9
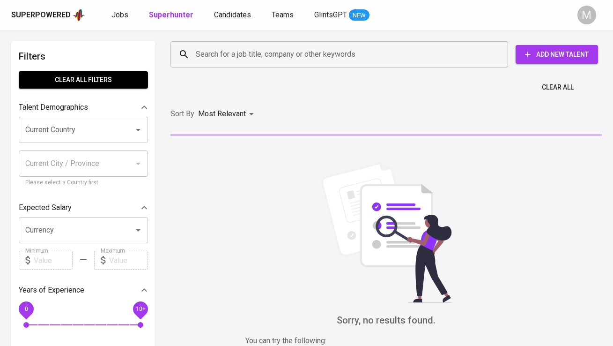
click at [230, 15] on span "Candidates" at bounding box center [232, 14] width 37 height 9
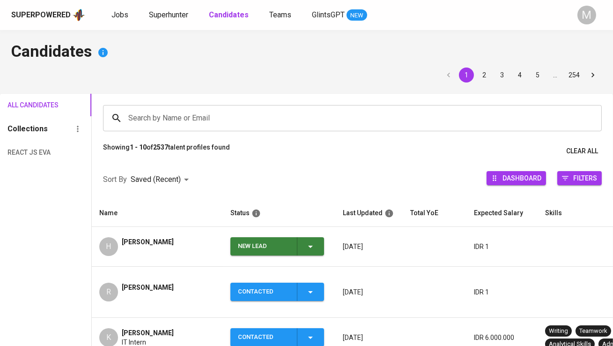
click at [247, 253] on div "New Lead" at bounding box center [264, 246] width 52 height 18
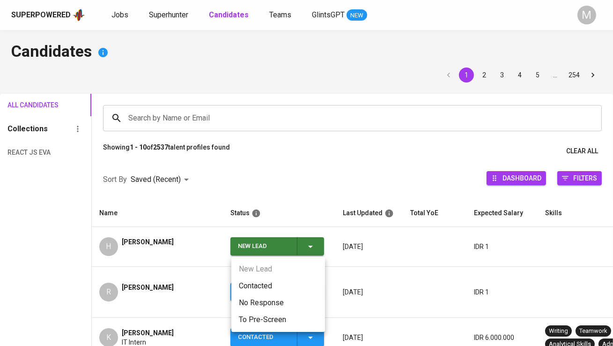
click at [252, 279] on li "Contacted" at bounding box center [278, 285] width 94 height 17
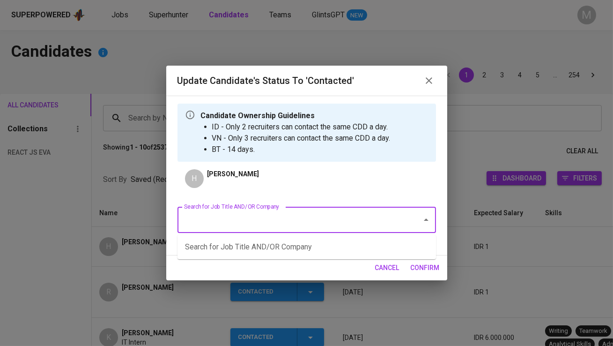
click at [248, 221] on input "Search for Job Title AND/OR Company" at bounding box center [294, 220] width 224 height 18
type input "team"
type input "netmark"
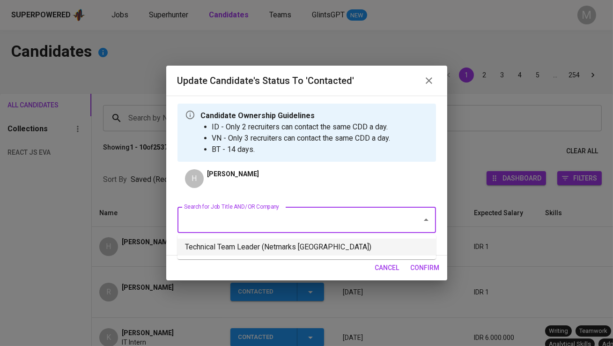
click at [293, 242] on li "Technical Team Leader (Netmarks Indonesia)" at bounding box center [306, 246] width 258 height 17
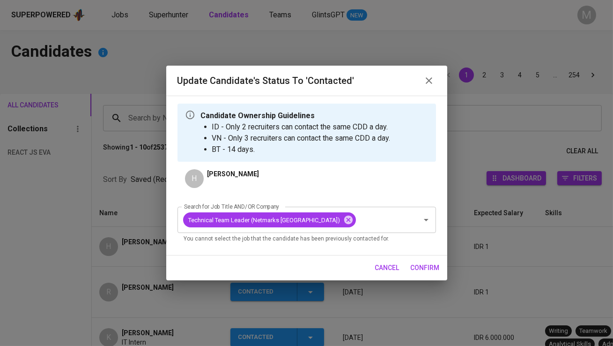
click at [431, 267] on span "confirm" at bounding box center [425, 268] width 29 height 12
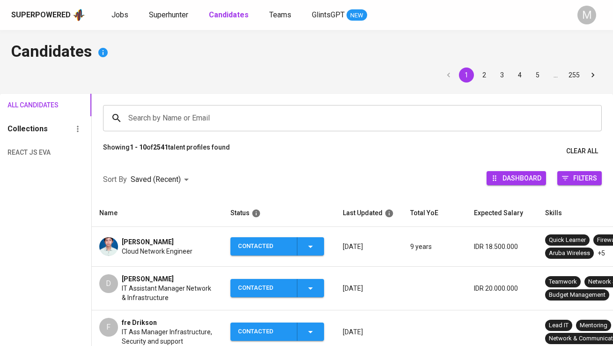
scroll to position [165, 0]
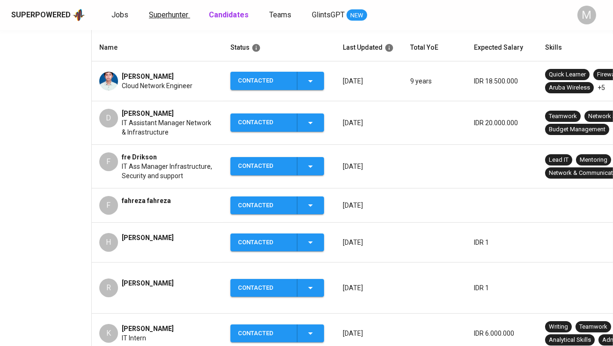
click at [184, 14] on span "Superhunter" at bounding box center [168, 14] width 39 height 9
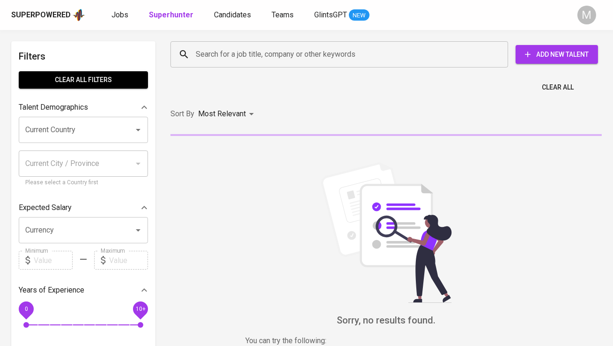
click at [236, 55] on input "Search for a job title, company or other keywords" at bounding box center [341, 54] width 296 height 18
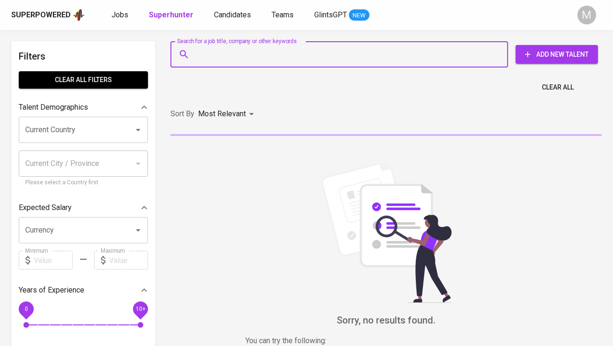
paste input "[EMAIL_ADDRESS][DOMAIN_NAME]"
type input "[EMAIL_ADDRESS][DOMAIN_NAME]"
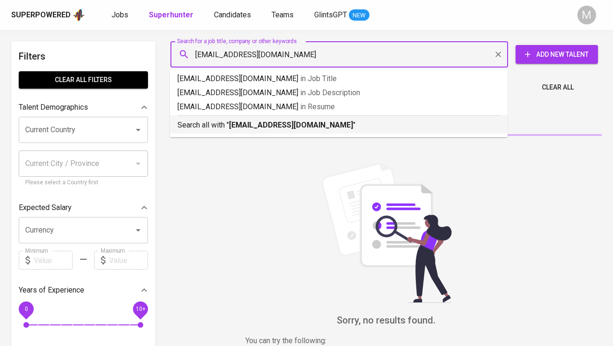
click at [248, 120] on p "Search all with " [EMAIL_ADDRESS][DOMAIN_NAME] "" at bounding box center [338, 124] width 323 height 11
